Goal: Use online tool/utility: Utilize a website feature to perform a specific function

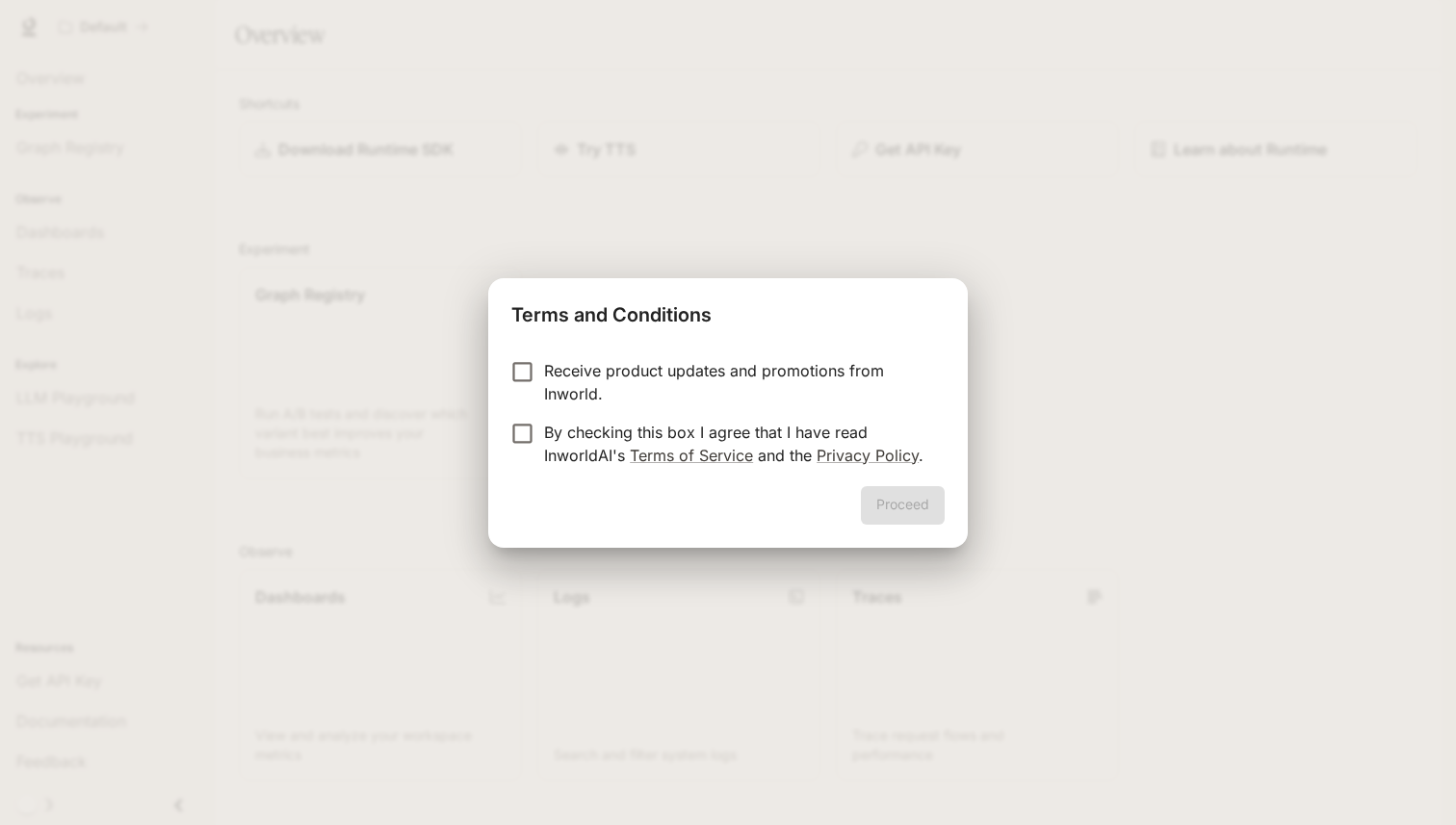
click at [552, 366] on p "Receive product updates and promotions from Inworld." at bounding box center [737, 382] width 385 height 46
click at [901, 511] on button "Proceed" at bounding box center [902, 505] width 84 height 38
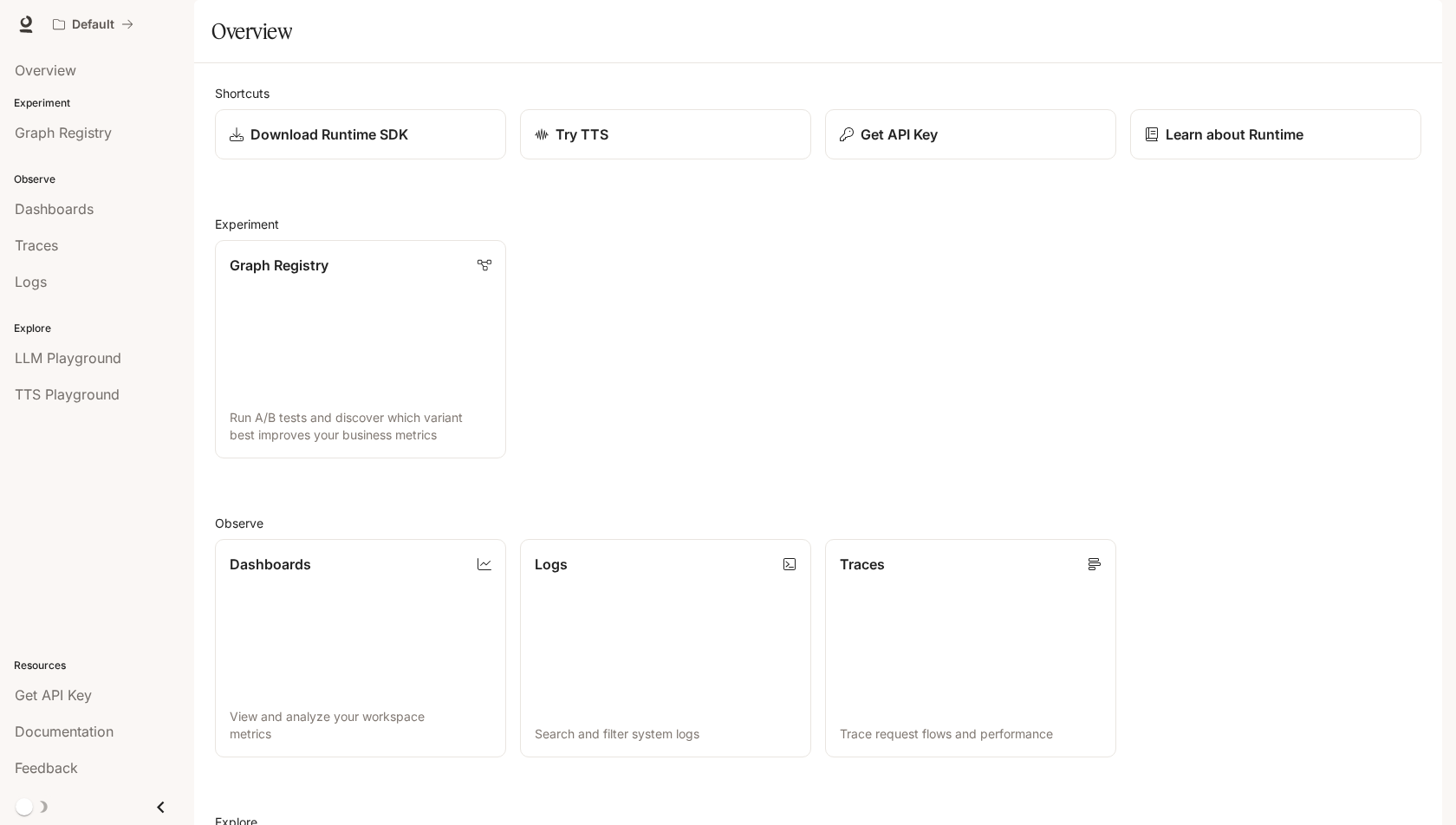
click at [688, 49] on div "Overview" at bounding box center [818, 31] width 1214 height 34
click at [654, 145] on div "Try TTS" at bounding box center [665, 134] width 264 height 21
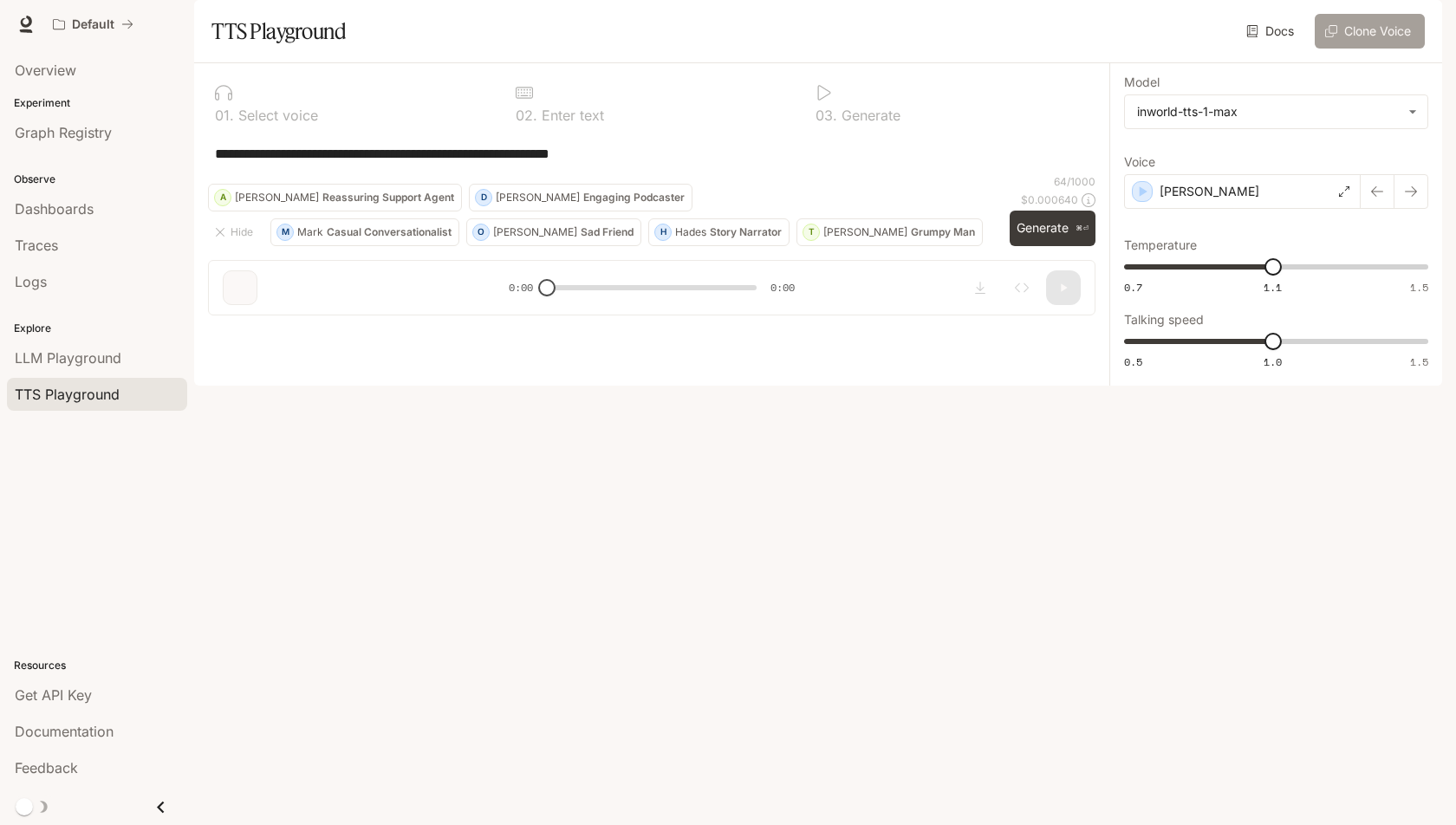
click at [1310, 49] on button "Clone Voice" at bounding box center [1370, 31] width 110 height 34
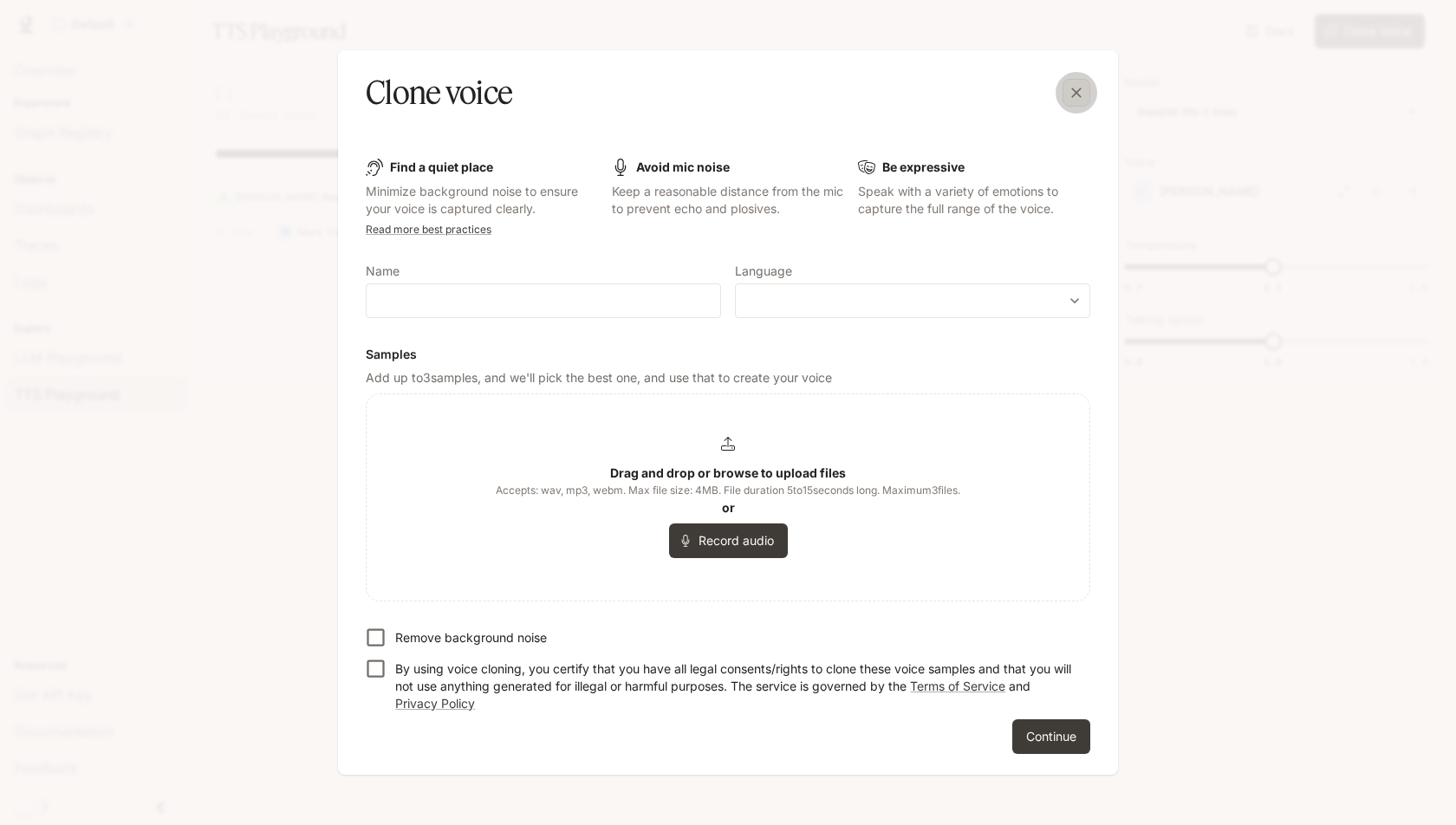
click at [1068, 100] on icon "button" at bounding box center [1077, 93] width 18 height 18
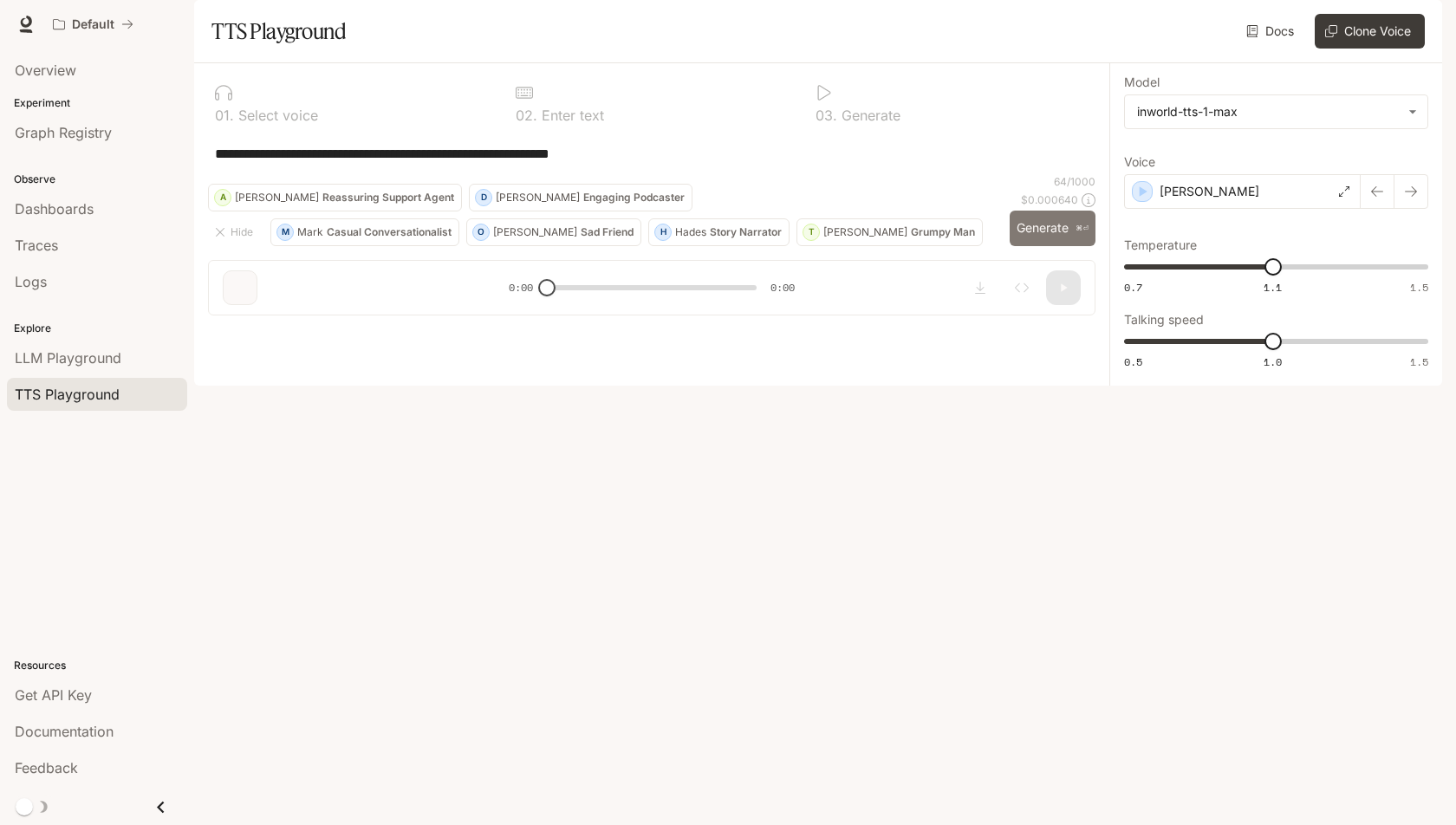
click at [1025, 246] on button "Generate ⌘⏎" at bounding box center [1053, 228] width 86 height 35
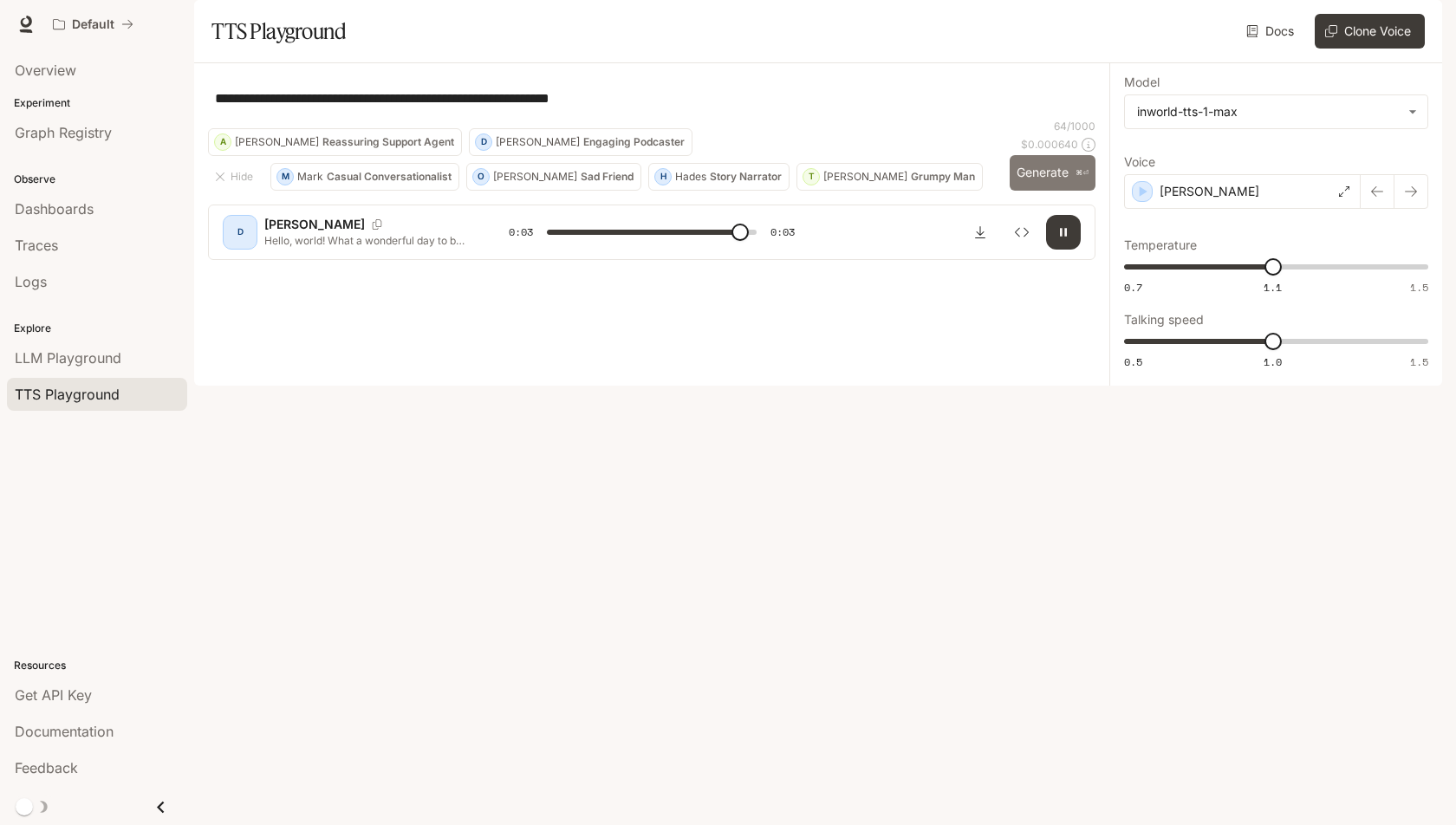
type input "*"
